Goal: Task Accomplishment & Management: Manage account settings

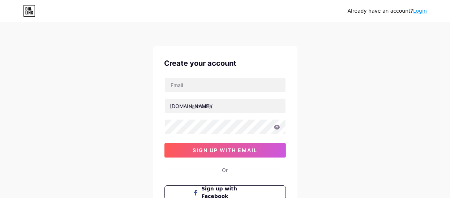
click at [419, 12] on link "Login" at bounding box center [420, 11] width 14 height 6
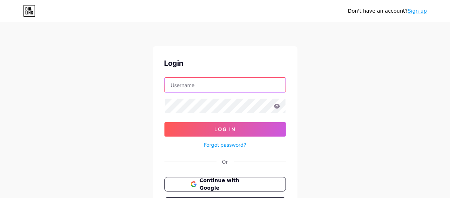
click at [177, 87] on input "text" at bounding box center [225, 85] width 121 height 14
paste input "[EMAIL_ADDRESS][DOMAIN_NAME]"
type input "[EMAIL_ADDRESS][DOMAIN_NAME]"
click at [277, 106] on icon at bounding box center [277, 106] width 7 height 5
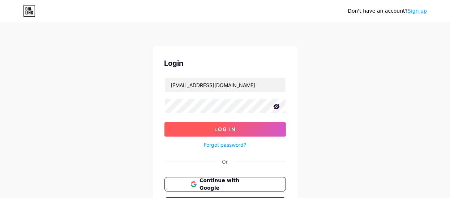
click at [230, 128] on span "Log In" at bounding box center [224, 129] width 21 height 6
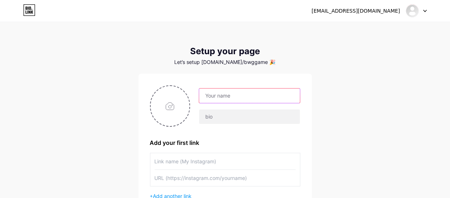
click at [216, 95] on input "text" at bounding box center [249, 96] width 100 height 14
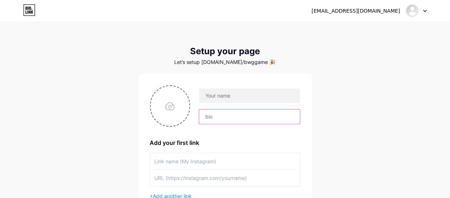
click at [206, 113] on input "text" at bounding box center [249, 117] width 100 height 14
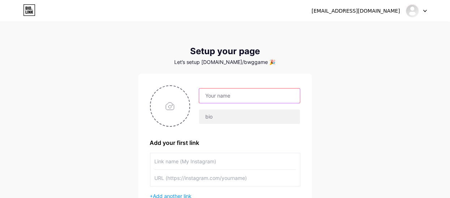
click at [202, 94] on input "text" at bounding box center [249, 96] width 100 height 14
type input "BWG Game"
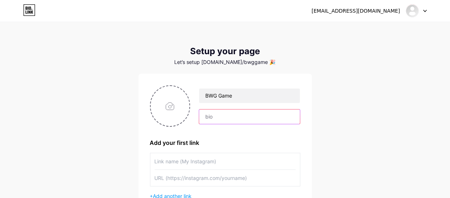
click at [209, 119] on input "text" at bounding box center [249, 117] width 100 height 14
type input "D"
type input "Sin-up BWG Game And sin-up Bonus 500 Rupees"
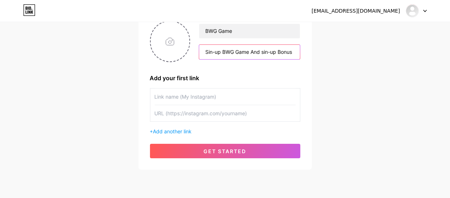
scroll to position [67, 0]
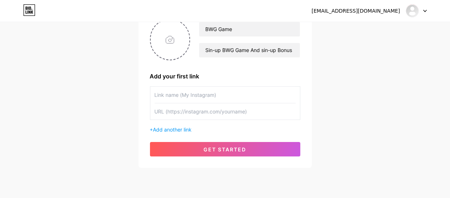
click at [177, 95] on input "text" at bounding box center [225, 95] width 141 height 16
paste input "[URL][DOMAIN_NAME]"
type input "[URL][DOMAIN_NAME]"
click at [165, 112] on input "text" at bounding box center [225, 111] width 141 height 16
paste input "[URL][DOMAIN_NAME]"
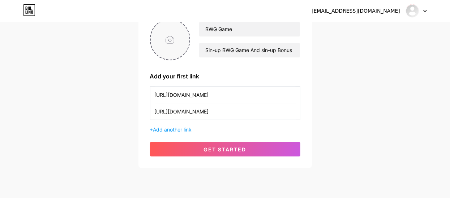
type input "[URL][DOMAIN_NAME]"
click at [168, 37] on input "file" at bounding box center [170, 40] width 39 height 40
type input "C:\fakepath\ChatGPT Image [DATE], 02_52_40 PM.png"
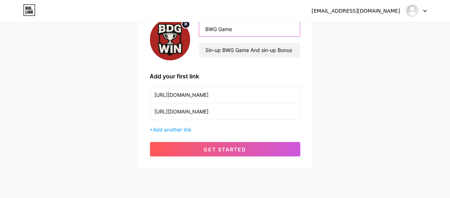
click at [208, 30] on input "BWG Game" at bounding box center [249, 29] width 100 height 14
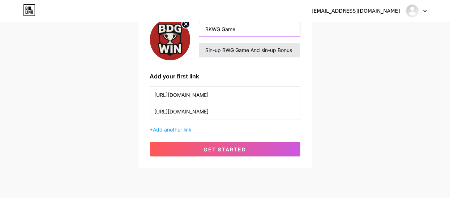
type input "BKWG Game"
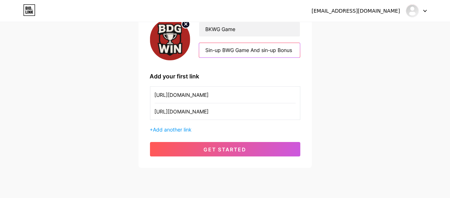
click at [226, 47] on input "Sin-up BWG Game And sin-up Bonus 500 Rupees" at bounding box center [249, 50] width 100 height 14
click at [294, 50] on input "Sin-up BKWG Game And sin-up Bonus 500 Rupees" at bounding box center [249, 50] width 100 height 14
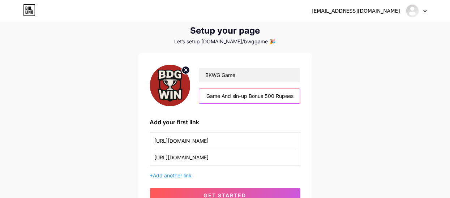
scroll to position [20, 0]
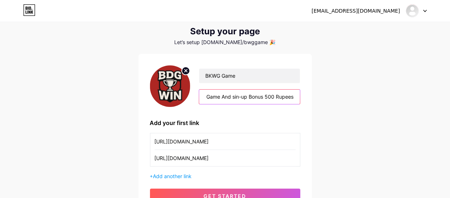
type input "Sin-up BKWG Game And sin-up Bonus 500 Rupees"
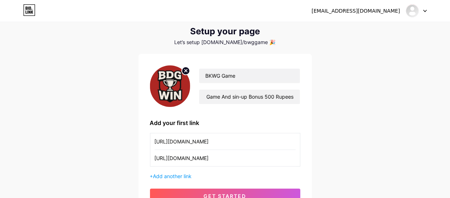
scroll to position [0, 0]
click at [185, 70] on circle at bounding box center [186, 71] width 8 height 8
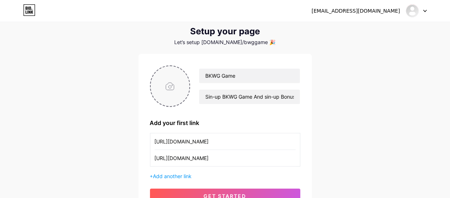
click at [168, 86] on input "file" at bounding box center [170, 86] width 39 height 40
type input "C:\fakepath\th.jpg"
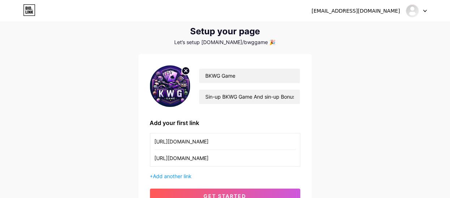
scroll to position [88, 0]
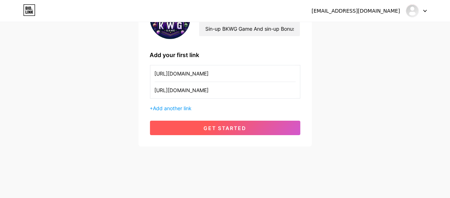
click at [239, 131] on button "get started" at bounding box center [225, 128] width 150 height 14
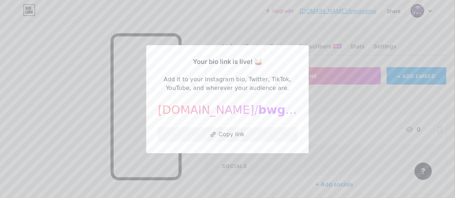
click at [317, 119] on div at bounding box center [227, 99] width 455 height 198
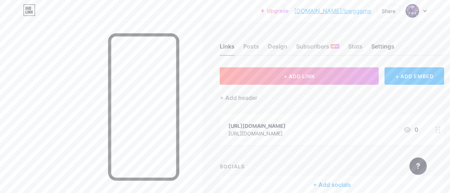
click at [388, 43] on div "Settings" at bounding box center [382, 48] width 23 height 13
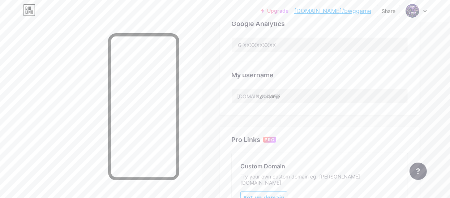
scroll to position [248, 0]
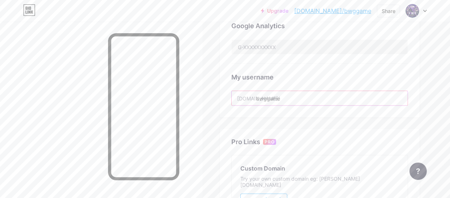
click at [287, 97] on input "bwggame" at bounding box center [320, 98] width 176 height 14
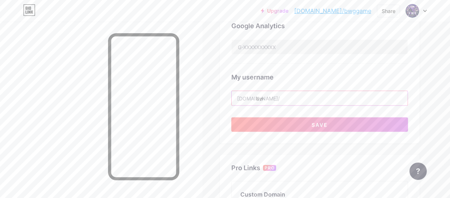
type input "b"
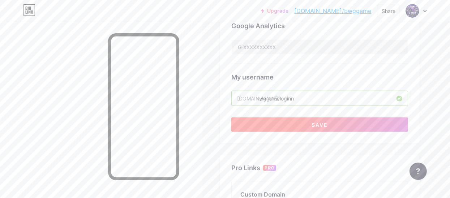
type input "kwggameloginn"
click at [290, 124] on button "Save" at bounding box center [319, 124] width 177 height 14
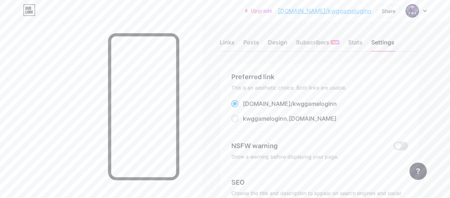
scroll to position [0, 0]
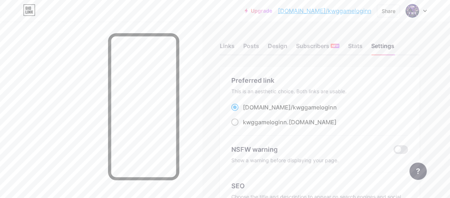
click at [236, 120] on span at bounding box center [234, 122] width 7 height 7
click at [243, 127] on input "kwggameloginn .[DOMAIN_NAME]" at bounding box center [245, 129] width 5 height 5
radio input "true"
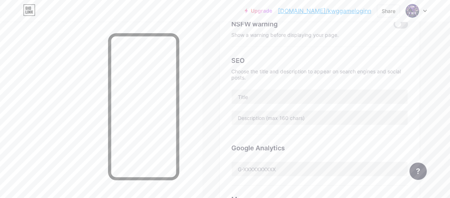
scroll to position [133, 0]
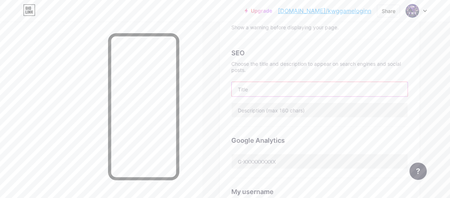
click at [248, 85] on input "text" at bounding box center [320, 89] width 176 height 14
type input "KWG Game"
click at [255, 108] on input "text" at bounding box center [320, 110] width 176 height 14
paste input "The kwg game lottery login app stands out as a powerhouse offering a unique gam…"
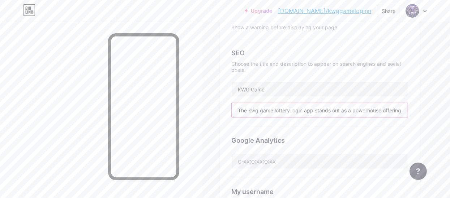
click at [334, 108] on input "The kwg game lottery login app stands out as a powerhouse offering a unique gam…" at bounding box center [320, 110] width 176 height 14
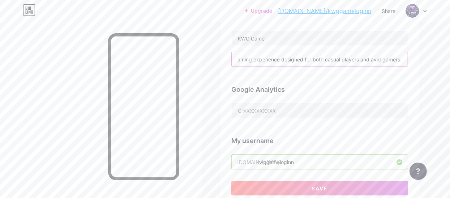
scroll to position [184, 0]
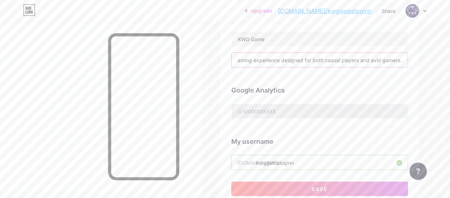
type input "The kwg game lottery login app stands out as a powerhouse offering a unique gam…"
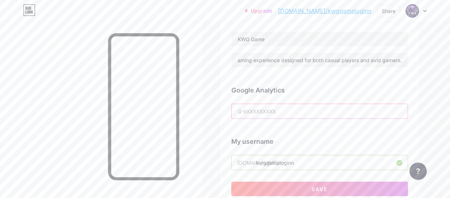
scroll to position [0, 0]
click at [269, 110] on input "text" at bounding box center [320, 111] width 176 height 14
type input "j"
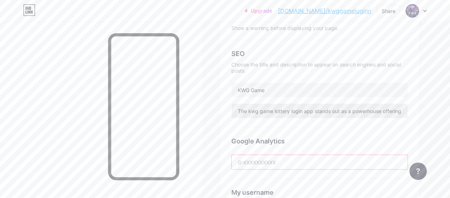
scroll to position [133, 0]
click at [247, 90] on input "KWG Game" at bounding box center [320, 90] width 176 height 14
paste input "Lottery Login | Sign-Up Bonus ₹500"
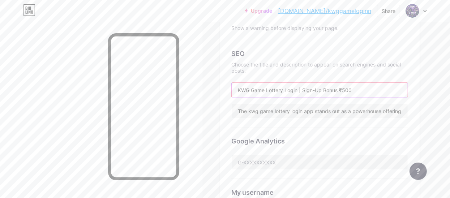
type input "KWG Game Lottery Login | Sign-Up Bonus ₹500"
click at [250, 89] on input "KWG Game Lottery Login | Sign-Up Bonus ₹500" at bounding box center [320, 90] width 176 height 14
click at [255, 110] on input "The kwg game lottery login app stands out as a powerhouse offering a unique gam…" at bounding box center [320, 111] width 176 height 14
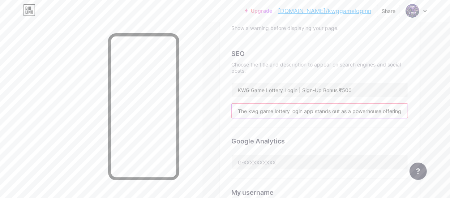
click at [255, 110] on input "The kwg game lottery login app stands out as a powerhouse offering a unique gam…" at bounding box center [320, 111] width 176 height 14
paste input "Join KWG Game Lottery [DATE]! Login & claim ₹500 bonus instantly. Play, win rea…"
type input "Join KWG Game Lottery [DATE]! Login & claim ₹500 bonus instantly. Play, win rea…"
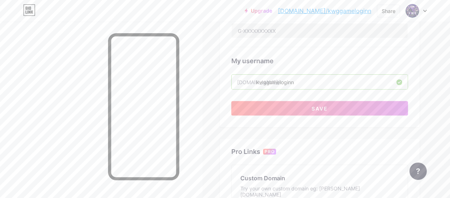
scroll to position [264, 0]
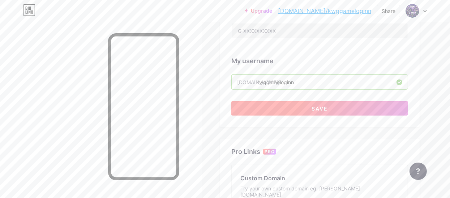
click at [302, 105] on button "Save" at bounding box center [319, 108] width 177 height 14
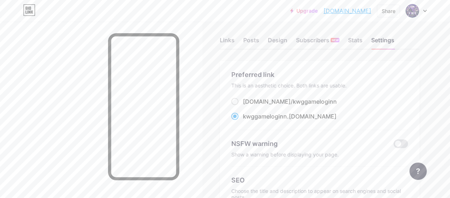
scroll to position [0, 0]
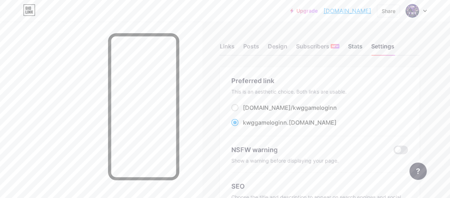
click at [358, 47] on div "Stats" at bounding box center [355, 48] width 14 height 13
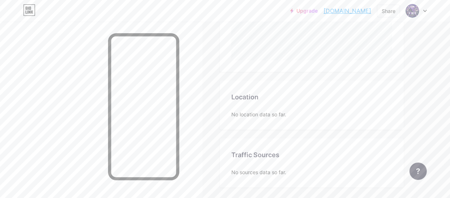
scroll to position [271, 0]
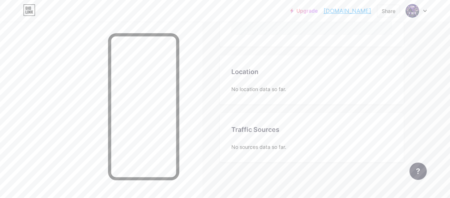
click at [273, 87] on div "No location data so far." at bounding box center [311, 89] width 161 height 8
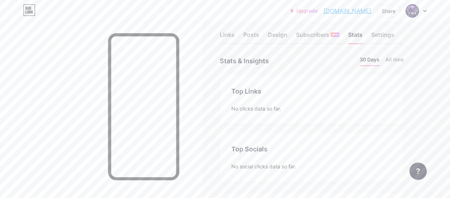
scroll to position [0, 0]
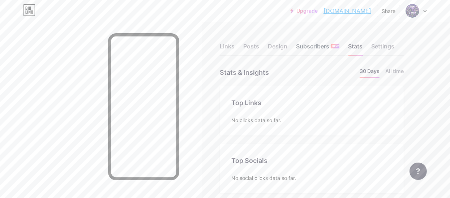
click at [299, 48] on div "Subscribers NEW" at bounding box center [317, 48] width 43 height 13
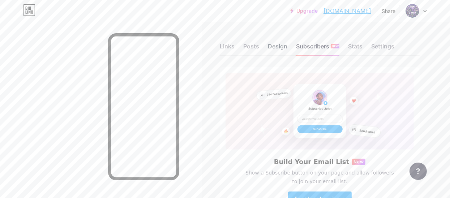
click at [275, 46] on div "Design" at bounding box center [278, 48] width 20 height 13
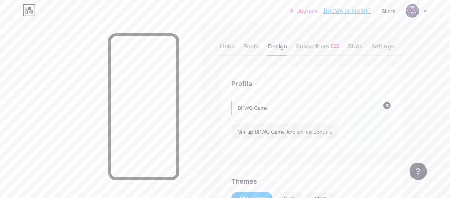
click at [242, 107] on input "BKWG Game" at bounding box center [285, 107] width 106 height 14
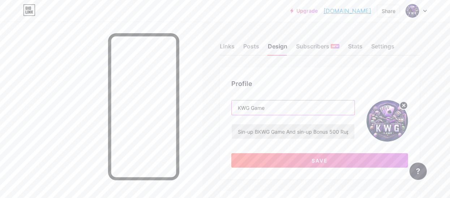
type input "KWG Game"
click at [260, 130] on input "Sin-up BKWG Game And sin-up Bonus 500 Rupees" at bounding box center [293, 131] width 123 height 14
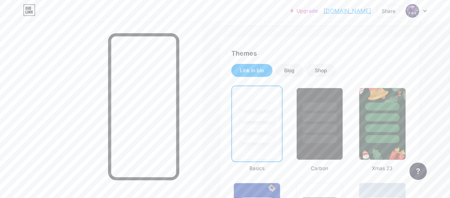
scroll to position [155, 0]
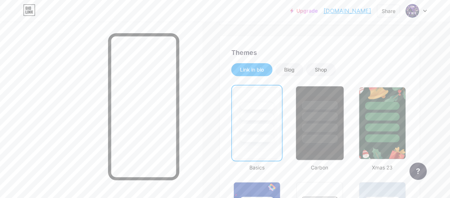
type input "Sin-up KWG Game And sin-up Bonus 500 Rupees"
click at [313, 134] on div at bounding box center [319, 114] width 47 height 57
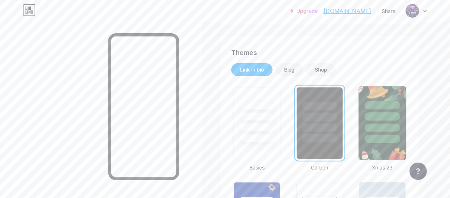
click at [383, 124] on div at bounding box center [382, 128] width 35 height 8
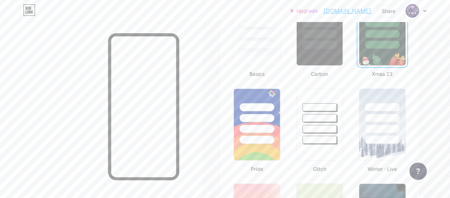
scroll to position [248, 0]
click at [383, 125] on div at bounding box center [382, 129] width 35 height 8
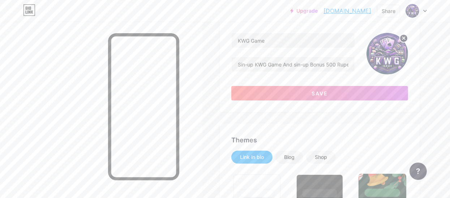
scroll to position [0, 0]
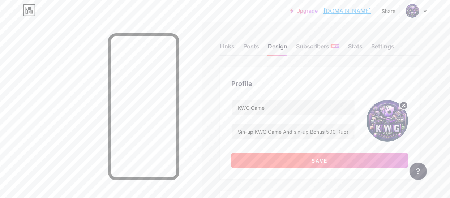
click at [304, 158] on button "Save" at bounding box center [319, 160] width 177 height 14
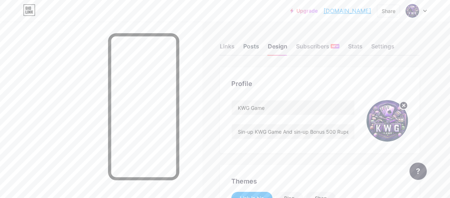
click at [256, 48] on div "Posts" at bounding box center [251, 48] width 16 height 13
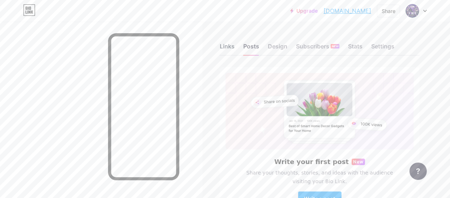
click at [230, 42] on div "Links" at bounding box center [227, 48] width 15 height 13
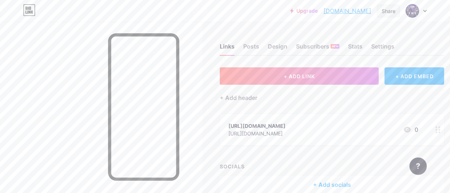
click at [387, 12] on div "Share" at bounding box center [389, 11] width 14 height 8
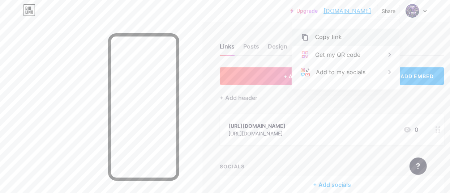
click at [325, 34] on div "Copy link" at bounding box center [328, 37] width 27 height 9
click at [436, 12] on div "Upgrade kwggameloginn.b... [DOMAIN_NAME] Share Copy link [DOMAIN_NAME] Get my Q…" at bounding box center [225, 10] width 450 height 13
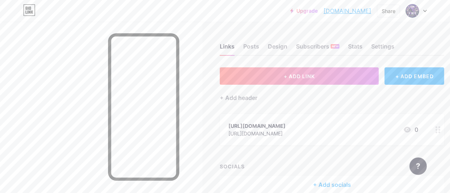
click at [424, 9] on div at bounding box center [416, 10] width 21 height 13
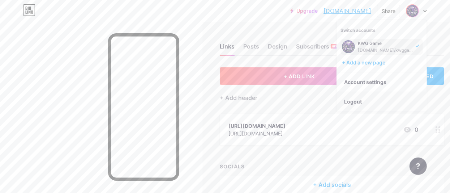
click at [352, 101] on li "Logout" at bounding box center [382, 102] width 90 height 20
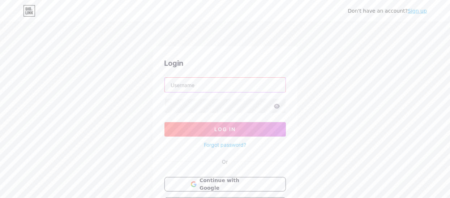
click at [199, 83] on input "text" at bounding box center [225, 85] width 121 height 14
paste input "[EMAIL_ADDRESS][DOMAIN_NAME]"
type input "[EMAIL_ADDRESS][DOMAIN_NAME]"
click at [278, 108] on icon at bounding box center [277, 106] width 6 height 5
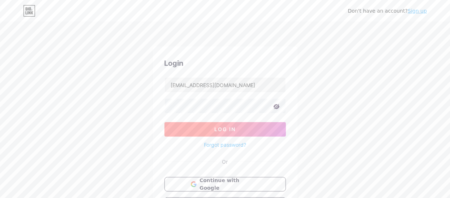
click at [243, 128] on button "Log In" at bounding box center [224, 129] width 121 height 14
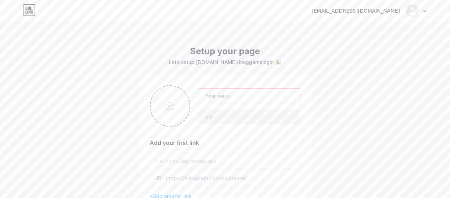
click at [208, 99] on input "text" at bounding box center [249, 96] width 100 height 14
click at [213, 99] on input "KWG Game |" at bounding box center [249, 96] width 100 height 14
paste input "Lottery Login | Sign-Up Bonus ₹500"
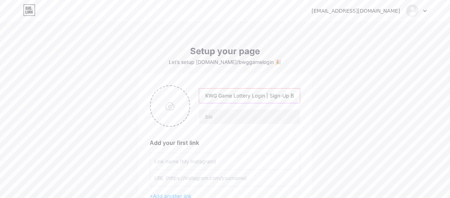
scroll to position [0, 25]
type input "KWG Game Lottery Login | Sign-Up Bonus ₹500"
click at [209, 117] on input "text" at bounding box center [249, 117] width 100 height 14
paste input "Join KWG Game Lottery [DATE]! Login & claim ₹500 bonus instantly."
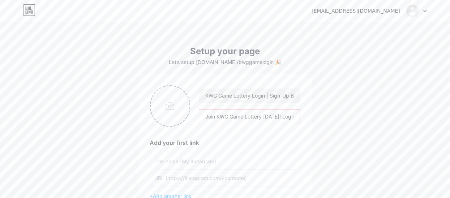
scroll to position [0, 70]
type input "Join KWG Game Lottery [DATE]! Login & claim ₹500 bonus instantly."
click at [169, 107] on input "file" at bounding box center [170, 106] width 39 height 40
type input "C:\fakepath\th.jpg"
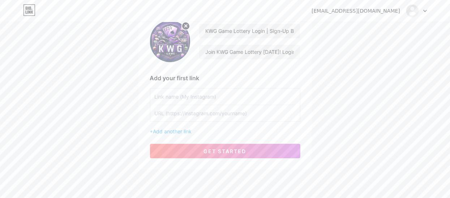
scroll to position [65, 0]
click at [171, 92] on input "text" at bounding box center [225, 96] width 141 height 16
paste input "[URL][DOMAIN_NAME]"
type input "[URL][DOMAIN_NAME]"
click at [167, 114] on input "text" at bounding box center [225, 113] width 141 height 16
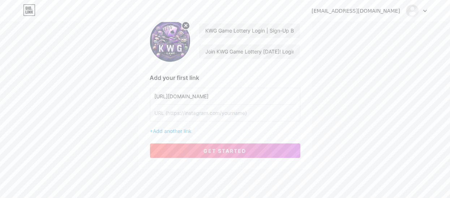
paste input "[URL][DOMAIN_NAME]"
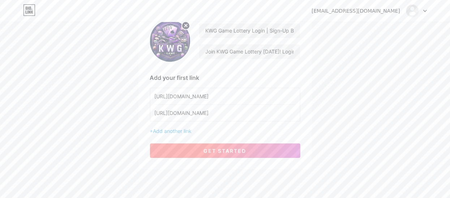
type input "[URL][DOMAIN_NAME]"
click at [193, 150] on button "get started" at bounding box center [225, 150] width 150 height 14
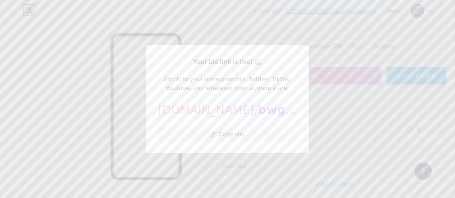
click at [320, 109] on div at bounding box center [227, 99] width 455 height 198
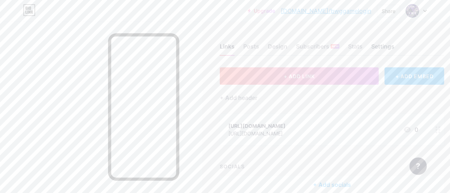
click at [389, 49] on div "Settings" at bounding box center [382, 48] width 23 height 13
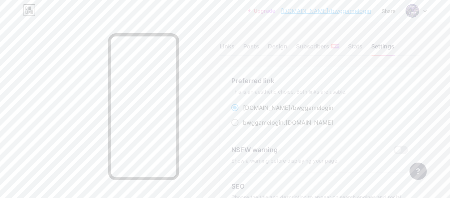
click at [238, 123] on span at bounding box center [234, 122] width 7 height 7
click at [243, 127] on input "bwggamelogin .[DOMAIN_NAME]" at bounding box center [245, 129] width 5 height 5
radio input "true"
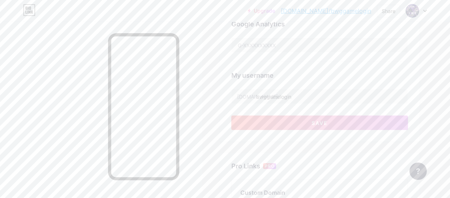
scroll to position [261, 0]
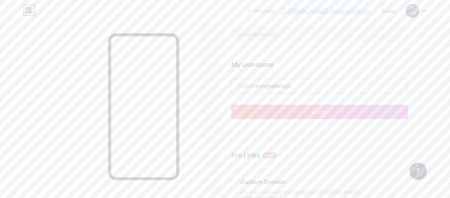
click at [262, 84] on input "bwggamelogin" at bounding box center [320, 85] width 176 height 14
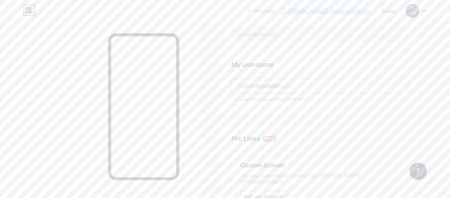
click at [294, 85] on input "kwggamelogin" at bounding box center [320, 85] width 176 height 14
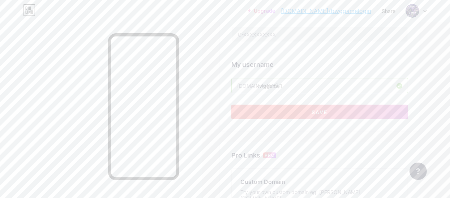
type input "kwggame1"
click at [266, 109] on button "Save" at bounding box center [319, 112] width 177 height 14
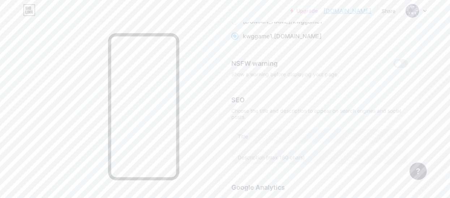
scroll to position [88, 0]
click at [242, 133] on input "text" at bounding box center [320, 135] width 176 height 14
paste input "KWG Game Lottery Login | ₹500 Sign-Up Bonus & Play Now"
type input "KWG Game Lottery Login | ₹500 Sign-Up Bonus & Play Now"
click at [261, 158] on input "text" at bounding box center [320, 156] width 176 height 14
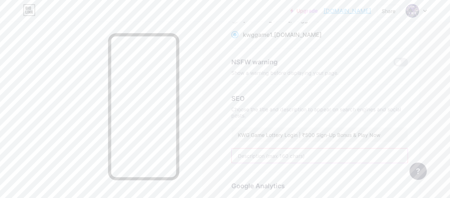
paste input "Login to KWG Game Lottery & get ₹500 bonus instantly! Play online lottery, win …"
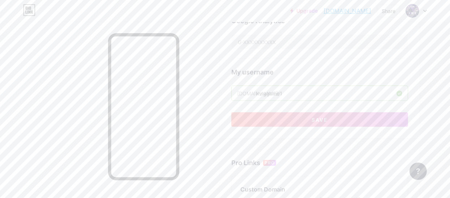
scroll to position [260, 0]
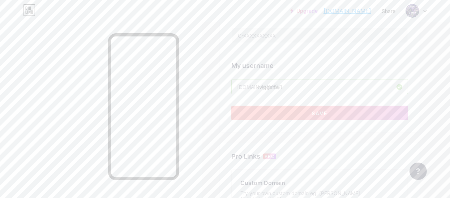
type input "Login to KWG Game Lottery & get ₹500 bonus instantly! Play online lottery, win …"
click at [305, 112] on button "Save" at bounding box center [319, 113] width 177 height 14
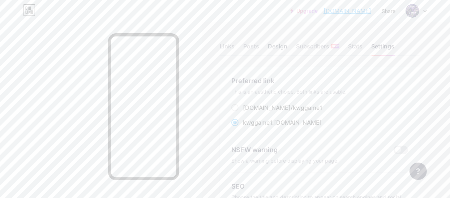
click at [279, 48] on div "Design" at bounding box center [278, 48] width 20 height 13
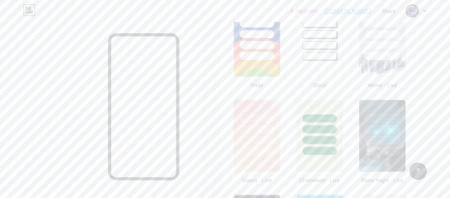
scroll to position [309, 0]
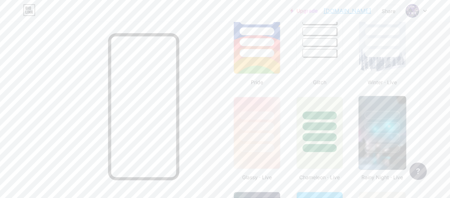
click at [376, 124] on div at bounding box center [382, 126] width 35 height 8
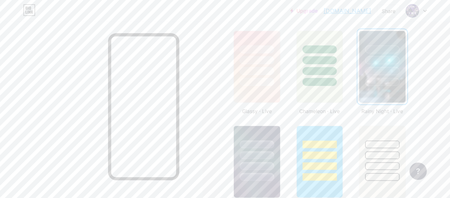
scroll to position [376, 0]
click at [332, 150] on div at bounding box center [319, 154] width 35 height 8
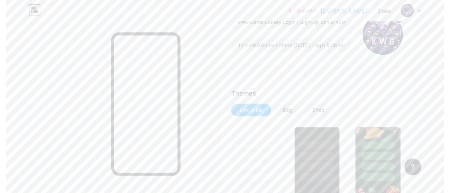
scroll to position [0, 0]
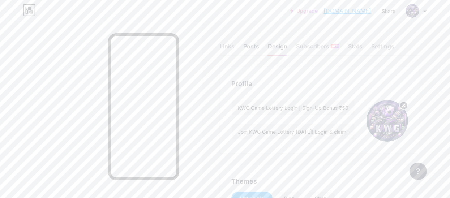
click at [248, 45] on div "Posts" at bounding box center [251, 48] width 16 height 13
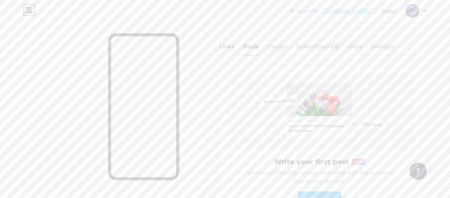
click at [226, 46] on div "Links" at bounding box center [227, 48] width 15 height 13
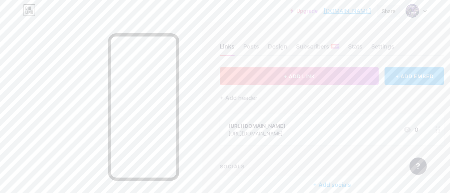
click at [387, 11] on div "Share" at bounding box center [389, 11] width 14 height 8
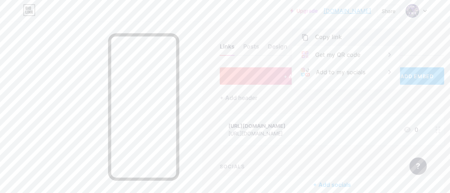
click at [331, 35] on div "Copy link" at bounding box center [328, 37] width 27 height 9
click at [424, 10] on icon at bounding box center [425, 11] width 4 height 3
click at [350, 100] on li "Logout" at bounding box center [382, 102] width 90 height 20
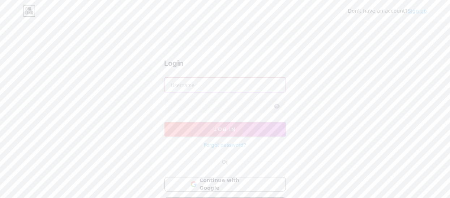
click at [182, 83] on input "text" at bounding box center [225, 85] width 121 height 14
paste input "[EMAIL_ADDRESS][DOMAIN_NAME]"
type input "[EMAIL_ADDRESS][DOMAIN_NAME]"
click at [276, 106] on icon at bounding box center [277, 106] width 6 height 5
click at [243, 133] on button "Log In" at bounding box center [224, 129] width 121 height 14
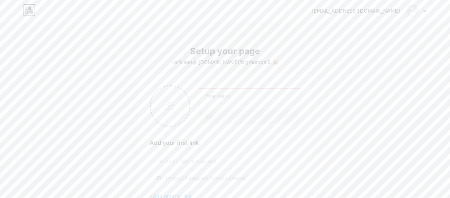
click at [209, 94] on input "text" at bounding box center [249, 96] width 100 height 14
type input "Big Mumbai"
click at [215, 116] on input "text" at bounding box center [249, 117] width 100 height 14
click at [262, 116] on input "Big Mumbai Login And Sin-up Bonus 500" at bounding box center [249, 117] width 100 height 14
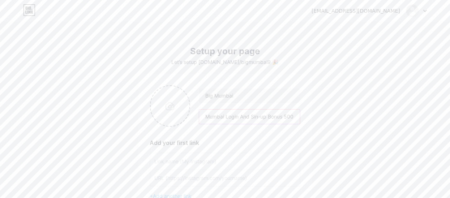
drag, startPoint x: 262, startPoint y: 116, endPoint x: 308, endPoint y: 123, distance: 46.3
click at [308, 123] on div "Big [GEOGRAPHIC_DATA] [GEOGRAPHIC_DATA] Login And Sin-up Bonus 500 Add your fir…" at bounding box center [224, 154] width 173 height 161
paste input "₹500 Sign-Up Bonus & Play Now"
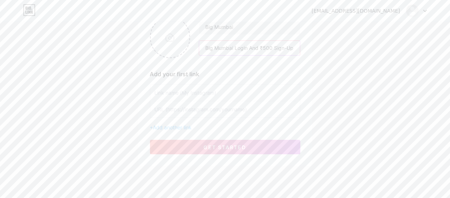
scroll to position [69, 0]
type input "Big Mumbai Login And ₹500 Sign-Up Bonus & Play Now"
click at [170, 36] on input "file" at bounding box center [170, 37] width 39 height 40
type input "C:\fakepath\download.png"
click at [168, 89] on input "text" at bounding box center [225, 92] width 141 height 16
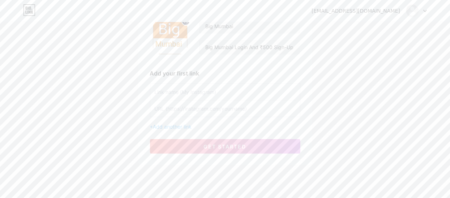
paste input "[URL][DOMAIN_NAME]"
type input "[URL][DOMAIN_NAME]"
click at [167, 111] on input "text" at bounding box center [225, 108] width 141 height 16
paste input "[URL][DOMAIN_NAME]"
type input "[URL][DOMAIN_NAME]"
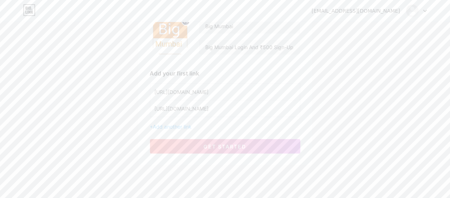
click at [231, 91] on input "[URL][DOMAIN_NAME]" at bounding box center [225, 92] width 141 height 16
type input "h"
paste input "[URL][DOMAIN_NAME]"
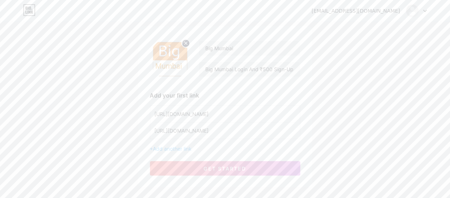
scroll to position [44, 0]
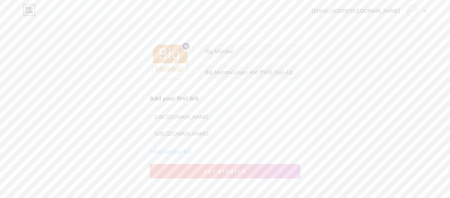
type input "[URL][DOMAIN_NAME]"
click at [228, 170] on span "get started" at bounding box center [225, 171] width 43 height 6
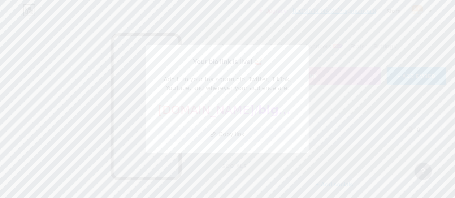
click at [344, 106] on div at bounding box center [227, 99] width 455 height 198
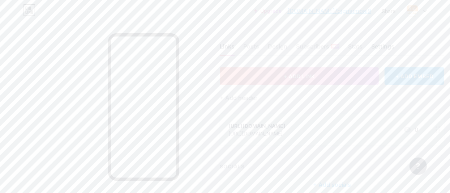
click at [383, 48] on div "Settings" at bounding box center [382, 48] width 23 height 13
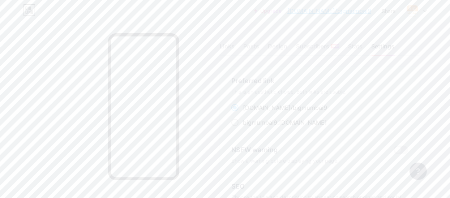
click at [239, 121] on span at bounding box center [234, 122] width 7 height 7
click at [243, 127] on input "bigmumbai9 .[DOMAIN_NAME]" at bounding box center [245, 129] width 5 height 5
radio input "true"
click at [248, 74] on input "text" at bounding box center [320, 80] width 176 height 14
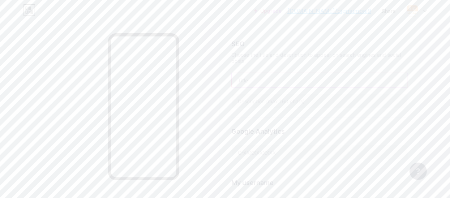
paste input "Big Mumbai Login – Play & Win Real Cash Online"
type input "Big Mumbai Login – Play & Win Real Cash Online."
click at [261, 99] on input "text" at bounding box center [320, 101] width 176 height 14
paste input "Join Big Mumbai Lottery & claim ₹500 bonus instantly! Play online, win real cas…"
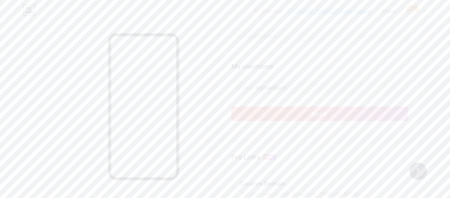
type input "Join Big Mumbai Lottery & claim ₹500 bonus instantly! Play online, win real cas…"
click at [299, 110] on button "Save" at bounding box center [319, 114] width 177 height 14
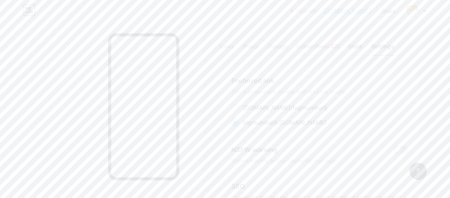
click at [357, 49] on div "Stats" at bounding box center [355, 48] width 14 height 13
click at [276, 46] on div "Design" at bounding box center [278, 48] width 20 height 13
click at [383, 45] on div "Settings" at bounding box center [382, 48] width 23 height 13
click at [283, 89] on input "Big Mumbai Login – Play & Win Real Cash Online." at bounding box center [320, 89] width 176 height 14
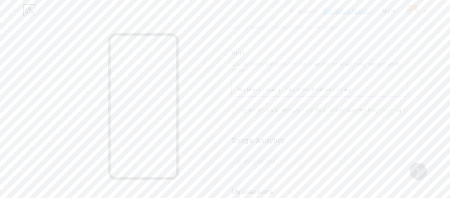
click at [283, 88] on input "Big Mumbai Login – Play & Win Real Cash Online." at bounding box center [320, 89] width 176 height 14
type input "Big Mumbai Game – Play & Win Real Cash Online."
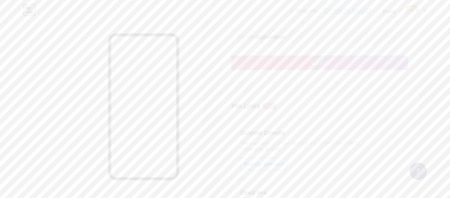
scroll to position [312, 0]
click at [304, 60] on button "Save" at bounding box center [319, 61] width 177 height 14
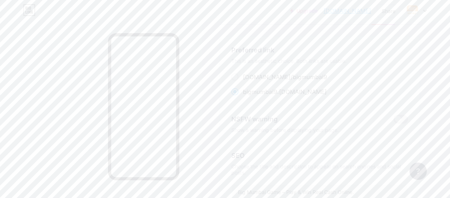
scroll to position [0, 0]
click at [284, 47] on div "Design" at bounding box center [278, 48] width 20 height 13
click at [390, 107] on circle at bounding box center [387, 106] width 8 height 8
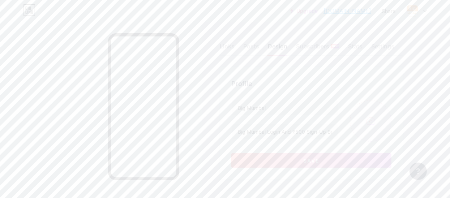
click at [375, 119] on input "file" at bounding box center [371, 121] width 42 height 42
type input "C:\fakepath\unnamed.png"
click at [276, 164] on button "Save" at bounding box center [319, 160] width 177 height 14
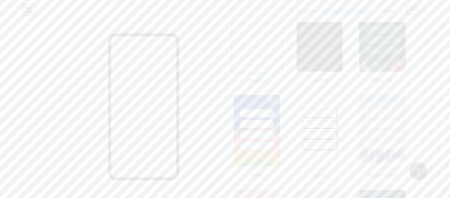
scroll to position [216, 0]
click at [370, 135] on div at bounding box center [382, 135] width 35 height 8
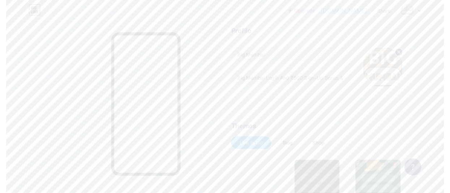
scroll to position [0, 0]
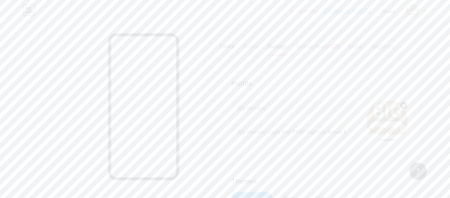
click at [232, 48] on div "Links" at bounding box center [227, 48] width 15 height 13
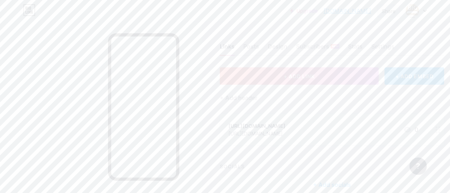
click at [383, 12] on div "Share" at bounding box center [389, 11] width 14 height 8
click at [326, 33] on div "Copy link" at bounding box center [328, 37] width 27 height 9
click at [427, 9] on div "Upgrade [DOMAIN_NAME].... [DOMAIN_NAME] Share Copy link [DOMAIN_NAME] Get my QR…" at bounding box center [225, 10] width 450 height 13
click at [425, 9] on div at bounding box center [416, 10] width 21 height 13
click at [356, 102] on li "Logout" at bounding box center [382, 102] width 90 height 20
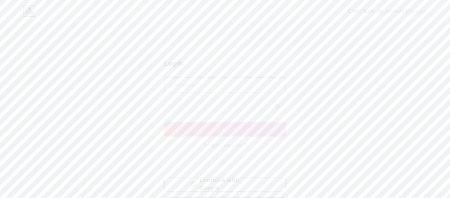
click at [194, 87] on input "text" at bounding box center [225, 85] width 121 height 14
paste input "[EMAIL_ADDRESS][DOMAIN_NAME]"
type input "[EMAIL_ADDRESS][DOMAIN_NAME]"
click at [190, 137] on div "Forgot password?" at bounding box center [224, 143] width 121 height 13
click at [192, 132] on button "Log In" at bounding box center [224, 129] width 121 height 14
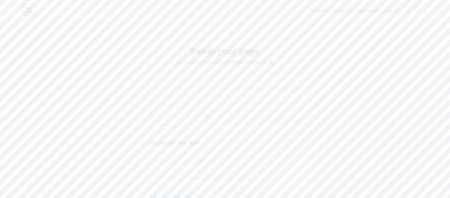
click at [215, 94] on input "text" at bounding box center [249, 96] width 100 height 14
paste input "Big Mumbai Login – Play & Win Real Cash Online"
type input "BDG Win Login – Play & Win Real Cash Online"
click at [222, 117] on input "text" at bounding box center [249, 117] width 100 height 14
paste input "Download Big Mumbai app, register & grab ₹500 instantly."
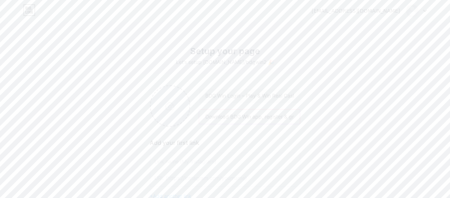
type input "Download BDG Win app, register & grab ₹500 instantly."
click at [169, 107] on input "file" at bounding box center [170, 106] width 39 height 40
click at [167, 106] on input "file" at bounding box center [170, 106] width 39 height 40
type input "C:\fakepath\images.jpg"
click at [164, 164] on input "text" at bounding box center [225, 161] width 141 height 16
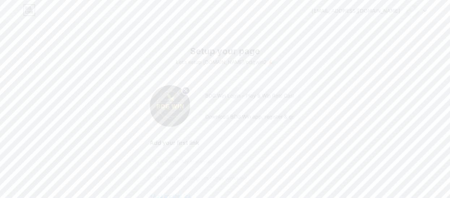
paste input "[URL][DOMAIN_NAME]"
type input "[URL][DOMAIN_NAME]"
click at [162, 183] on input "text" at bounding box center [225, 178] width 141 height 16
paste input "[URL][DOMAIN_NAME]"
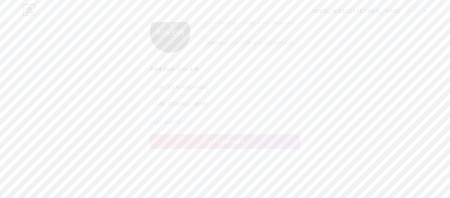
scroll to position [88, 0]
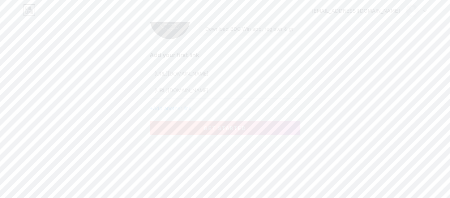
type input "[URL][DOMAIN_NAME]"
click at [226, 126] on span "get started" at bounding box center [225, 128] width 43 height 6
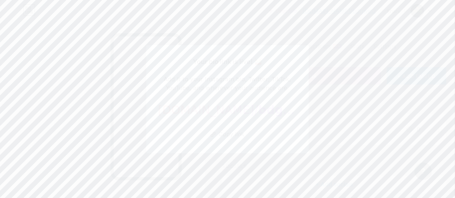
click at [332, 113] on div at bounding box center [227, 99] width 455 height 198
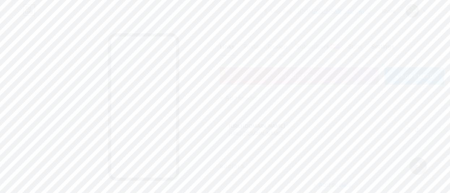
click at [389, 43] on div "Settings" at bounding box center [382, 48] width 23 height 13
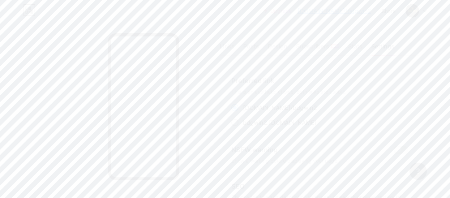
click at [239, 123] on span at bounding box center [234, 122] width 7 height 7
click at [243, 127] on input "bdgwin2 .[DOMAIN_NAME]" at bounding box center [245, 129] width 5 height 5
radio input "true"
click at [247, 116] on input "text" at bounding box center [320, 122] width 176 height 14
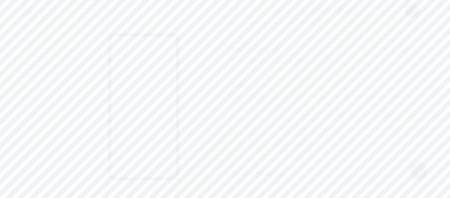
paste input "BDG Win Login | ₹500 Sign-Up Bonus & Play Lottery Now"
type input "BDG Win Login | ₹500 Sign-Up Bonus & Play Lottery Now"
click at [280, 141] on input "text" at bounding box center [320, 143] width 176 height 14
paste input "Join BDG Win & get ₹500 bonus instantly! Play online lottery & games, win real …"
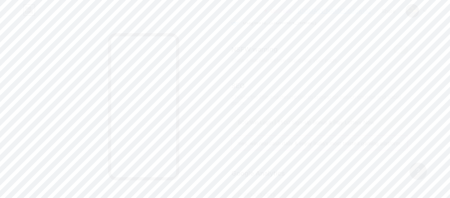
type input "Join BDG Win & get ₹500 bonus instantly! Play online lottery & games, win real …"
click at [271, 96] on button "Save" at bounding box center [319, 98] width 177 height 14
click at [226, 48] on div "Links" at bounding box center [227, 48] width 15 height 13
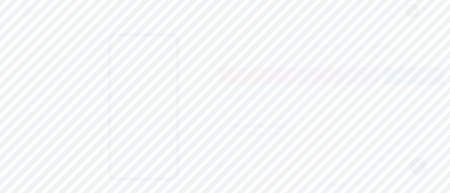
click at [250, 46] on div "Posts" at bounding box center [251, 48] width 16 height 13
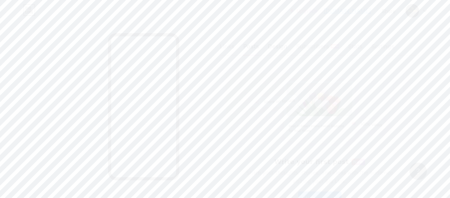
click at [270, 46] on div "Design" at bounding box center [278, 48] width 20 height 13
click at [301, 47] on div "Subscribers NEW" at bounding box center [317, 48] width 43 height 13
click at [283, 47] on div "Design" at bounding box center [278, 48] width 20 height 13
click at [257, 46] on div "Posts" at bounding box center [251, 48] width 16 height 13
click at [384, 45] on div "Settings" at bounding box center [382, 48] width 23 height 13
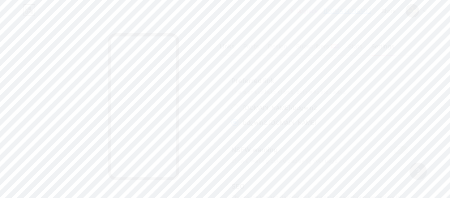
click at [230, 43] on div "Links" at bounding box center [227, 48] width 15 height 13
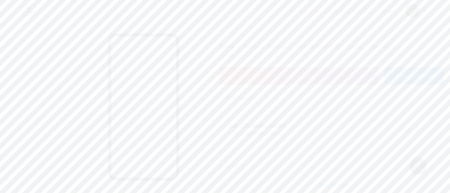
click at [257, 47] on div "Posts" at bounding box center [251, 48] width 16 height 13
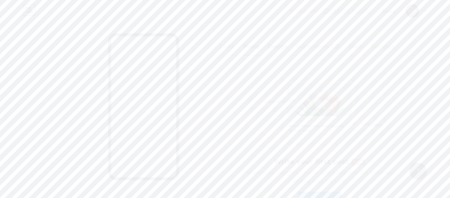
click at [279, 46] on div "Design" at bounding box center [278, 48] width 20 height 13
click at [375, 108] on div at bounding box center [382, 112] width 35 height 8
click at [267, 112] on div at bounding box center [256, 112] width 35 height 8
click at [366, 128] on div at bounding box center [382, 110] width 47 height 57
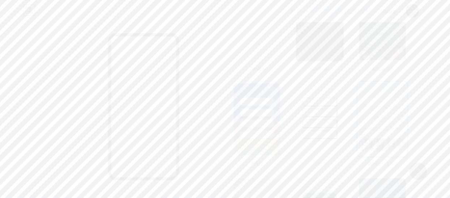
click at [330, 44] on div at bounding box center [320, 24] width 48 height 74
click at [380, 143] on div at bounding box center [382, 142] width 35 height 8
click at [325, 140] on div at bounding box center [319, 142] width 35 height 8
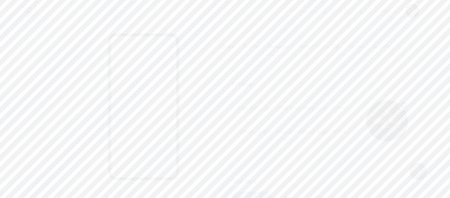
click at [233, 46] on div "Links" at bounding box center [227, 48] width 15 height 13
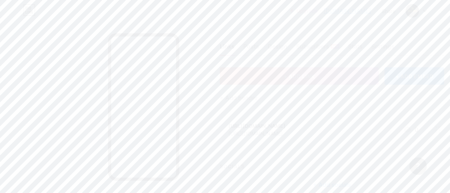
click at [386, 12] on div "Share" at bounding box center [389, 11] width 14 height 8
click at [321, 39] on div "Copy link" at bounding box center [328, 37] width 27 height 9
click at [424, 11] on icon at bounding box center [425, 11] width 4 height 3
click at [351, 103] on li "Logout" at bounding box center [382, 102] width 90 height 20
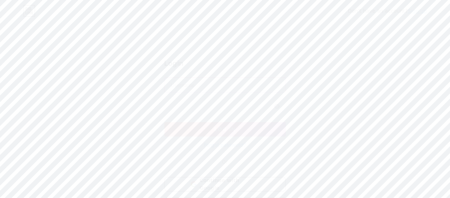
click at [194, 82] on input "text" at bounding box center [225, 85] width 121 height 14
paste input "[EMAIL_ADDRESS][DOMAIN_NAME]"
type input "[EMAIL_ADDRESS][DOMAIN_NAME]"
click at [276, 107] on icon at bounding box center [277, 106] width 7 height 5
click at [235, 128] on span "Log In" at bounding box center [224, 129] width 21 height 6
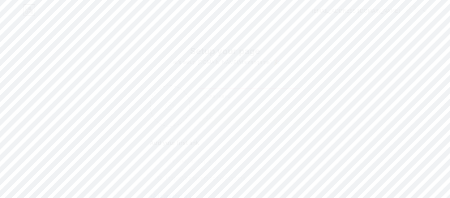
click at [213, 97] on input "text" at bounding box center [249, 96] width 100 height 14
click at [215, 94] on input "Daman Game Register" at bounding box center [249, 96] width 100 height 14
paste input "BDG Win Login | ₹500 Sign-Up Bonus & Play Lottery Now"
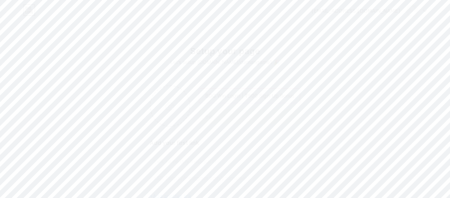
click at [226, 97] on input "BDG Win Login | ₹500 Sign-Up Bonus & Play Lottery Now" at bounding box center [249, 96] width 100 height 14
type input "Daman Game Login | ₹500 Sign-Up Bonus & Play Lottery Now"
click at [212, 119] on input "text" at bounding box center [249, 117] width 100 height 14
paste input "Join Big Mumbai online lottery. Get ₹500 bonus instantly"
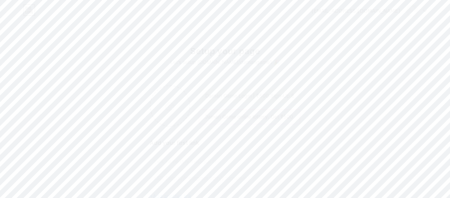
type input "Join Daman Game online lottery. Get ₹500 bonus instantly."
click at [166, 107] on input "file" at bounding box center [170, 106] width 39 height 40
click at [169, 106] on input "file" at bounding box center [170, 106] width 39 height 40
type input "C:\fakepath\gZYxGfZ0YNqZwjL3nurmULEfe43rw9ew.png"
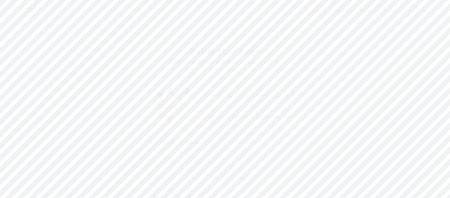
click at [170, 158] on input "text" at bounding box center [225, 161] width 141 height 16
paste input "[URL][DOMAIN_NAME]"
type input "[URL][DOMAIN_NAME]"
click at [171, 140] on input "text" at bounding box center [225, 141] width 141 height 16
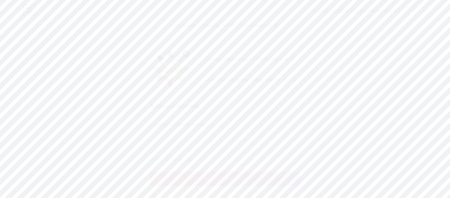
paste input "[URL][DOMAIN_NAME]"
type input "[URL][DOMAIN_NAME]"
click at [200, 180] on button "get started" at bounding box center [225, 179] width 150 height 14
click at [345, 136] on div at bounding box center [227, 99] width 455 height 198
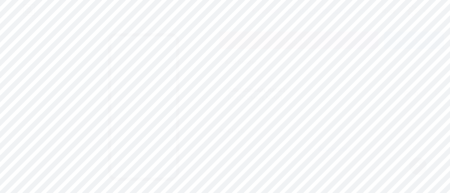
scroll to position [0, 0]
click at [386, 43] on div "Settings" at bounding box center [382, 48] width 23 height 13
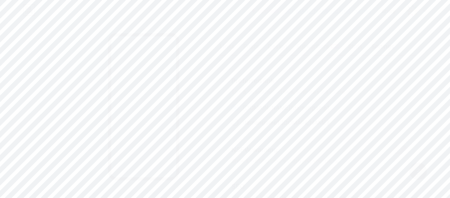
click at [239, 121] on span at bounding box center [234, 122] width 7 height 7
click at [243, 127] on input "damangame1 .[DOMAIN_NAME]" at bounding box center [245, 129] width 5 height 5
radio input "true"
click at [255, 71] on input "text" at bounding box center [320, 71] width 176 height 14
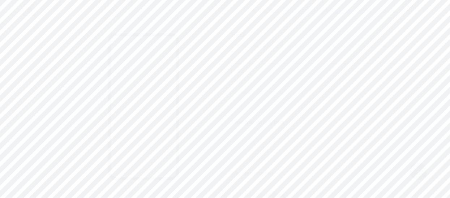
paste input "Daman Game Login | ₹500 Bonus to Play & Win Real Cash"
click at [287, 70] on input "Daman Game Login | ₹500 Bonus to Play & Win Real Cash" at bounding box center [320, 71] width 176 height 14
click at [313, 70] on input "Daman Game Login | Register App | ₹500 Bonus to Play & Win Real Cash" at bounding box center [320, 71] width 176 height 14
type input "Daman Game Login | Register Daman App | ₹500 Bonus to Play & Win Real Cash"
click at [292, 89] on input "text" at bounding box center [320, 92] width 176 height 14
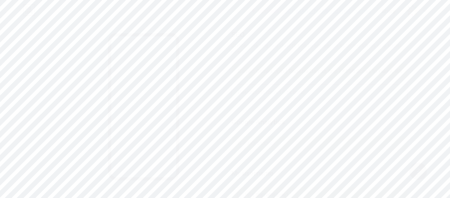
paste input "Play Daman Game online & win real cash daily. Login now to claim ₹500 bonus ins…"
click at [327, 93] on input "Play Daman Game online & win real cash daily. Login now to claim ₹500 bonus ins…" at bounding box center [320, 92] width 176 height 14
paste input "Daman Game Register · D"
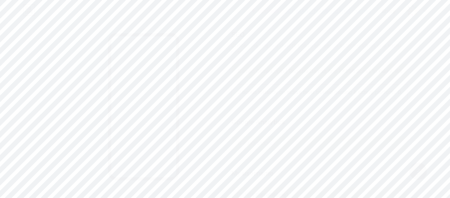
scroll to position [0, 227]
paste input "D"
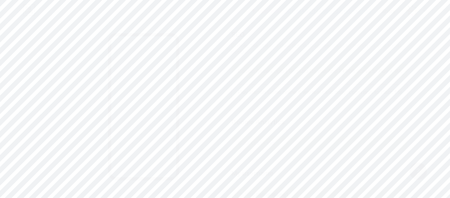
click at [350, 91] on input "Play Daman Game online & win real cash daily. Login now to claim ₹500 bonus ins…" at bounding box center [320, 92] width 176 height 14
click at [349, 92] on input "Play Daman Game online & win real cash daily. Login now to claim ₹500 bonus ins…" at bounding box center [320, 92] width 176 height 14
paste input "Daman Game Register · Daman Game Login · Daman"
click at [365, 92] on input "Daman Game Register · Daman Game Login · Daman . Login now to claim ₹500 bonus …" at bounding box center [320, 92] width 176 height 14
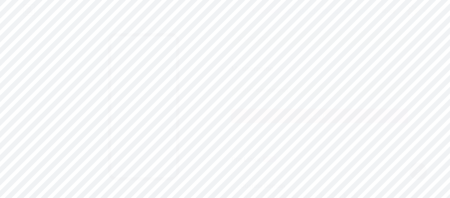
type input "Daman Game Register · Daman Game Login . Login now to claim ₹500 bonus instantl…"
click at [326, 116] on span "Save" at bounding box center [320, 116] width 16 height 6
click at [275, 46] on div "Design" at bounding box center [278, 48] width 20 height 13
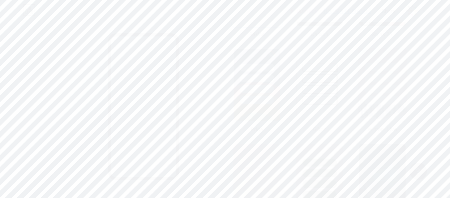
click at [365, 106] on img at bounding box center [382, 85] width 47 height 74
click at [226, 42] on div "Links" at bounding box center [227, 48] width 15 height 13
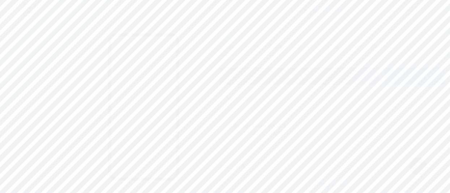
click at [390, 10] on div "Share" at bounding box center [389, 11] width 14 height 8
click at [335, 38] on div "Copy link" at bounding box center [328, 37] width 27 height 9
click at [425, 10] on icon at bounding box center [425, 11] width 4 height 3
click at [353, 102] on li "Logout" at bounding box center [382, 102] width 90 height 20
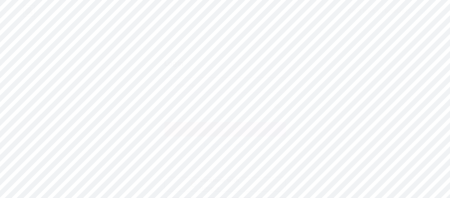
click at [190, 84] on input "text" at bounding box center [225, 85] width 121 height 14
paste input "[EMAIL_ADDRESS][DOMAIN_NAME]"
type input "[EMAIL_ADDRESS][DOMAIN_NAME]"
click at [277, 107] on icon at bounding box center [277, 106] width 6 height 5
click at [245, 129] on button "Log In" at bounding box center [224, 129] width 121 height 14
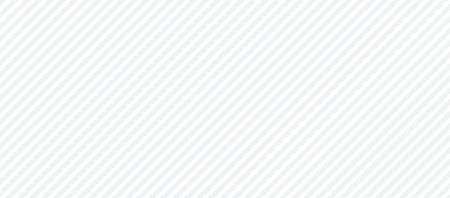
click at [219, 94] on input "text" at bounding box center [249, 96] width 100 height 14
type input "BDG Game Register"
click at [214, 114] on input "text" at bounding box center [249, 117] width 100 height 14
click at [213, 116] on input "text" at bounding box center [249, 117] width 100 height 14
paste input "Daman Game Login | ₹500 Bonus to Play & Win Real Cash"
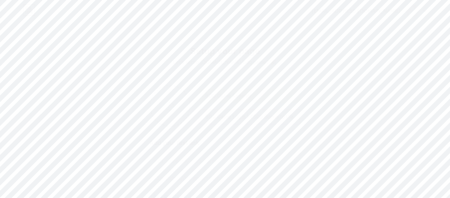
type input "BDG Game Login | ₹500 Bonus to Play & Win Real Cash"
click at [171, 108] on input "file" at bounding box center [170, 106] width 39 height 40
click at [167, 105] on input "file" at bounding box center [170, 106] width 39 height 40
type input "C:\fakepath\1719156288-bpfull.jpg"
click at [161, 158] on input "text" at bounding box center [225, 161] width 141 height 16
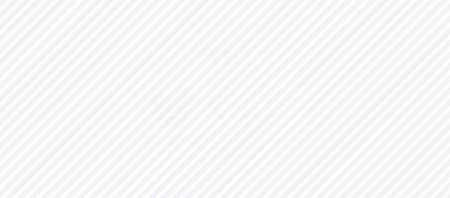
paste input "[URL][DOMAIN_NAME]"
type input "[URL][DOMAIN_NAME]"
click at [168, 181] on input "text" at bounding box center [225, 178] width 141 height 16
paste input "[URL][DOMAIN_NAME]"
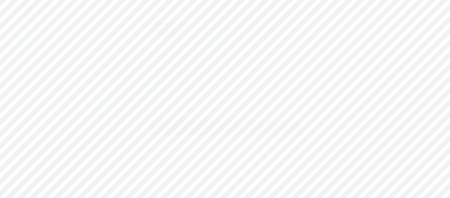
type input "[URL][DOMAIN_NAME]"
click at [247, 128] on button "get started" at bounding box center [225, 128] width 150 height 14
click at [336, 112] on div at bounding box center [227, 99] width 455 height 198
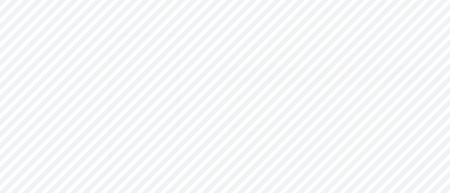
click at [382, 44] on div "Settings" at bounding box center [382, 48] width 23 height 13
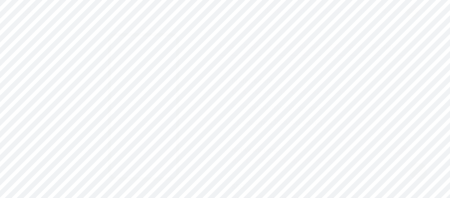
click at [238, 122] on span at bounding box center [234, 122] width 7 height 7
click at [243, 127] on input "bdggame2 .[DOMAIN_NAME]" at bounding box center [245, 129] width 5 height 5
radio input "true"
click at [241, 76] on input "text" at bounding box center [320, 81] width 176 height 14
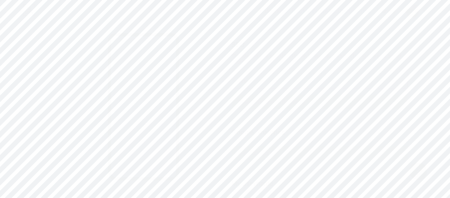
paste input "Daman Game Login / Register"
click at [290, 78] on input "Daman Game Login / Register" at bounding box center [320, 81] width 176 height 14
click at [313, 80] on input "Daman Game Login | Register" at bounding box center [320, 81] width 176 height 14
drag, startPoint x: 271, startPoint y: 81, endPoint x: 254, endPoint y: 108, distance: 32.0
click at [254, 108] on div "SEO Choose the title and description to appear on search engines and social pos…" at bounding box center [319, 74] width 177 height 87
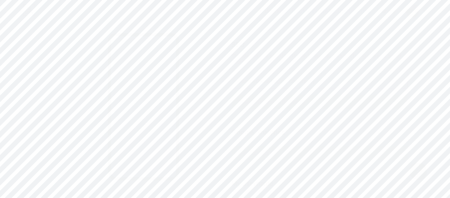
click at [270, 79] on input "Daman Game Login | Register ||" at bounding box center [320, 81] width 176 height 14
click at [272, 82] on input "Daman Game Login | Register ||" at bounding box center [320, 81] width 176 height 14
click at [314, 81] on input "BDG Game Login | Register ||" at bounding box center [320, 81] width 176 height 14
type input "BDG Game Login | Register || BDG Game Apk"
click at [241, 99] on input "text" at bounding box center [320, 102] width 176 height 14
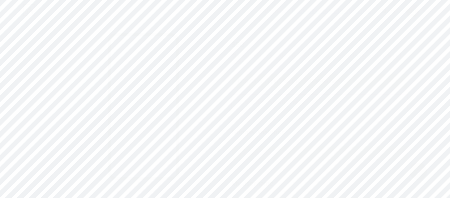
paste input "Daman Game Login / Register || Daman Game Apk. Daman Game is the Best gaming pl…"
click at [387, 102] on input "Daman Game Login / Register || Daman Game Apk. Daman Game is the Best gaming pl…" at bounding box center [320, 102] width 176 height 14
type input "BDG Game Login / Register || BDG Game Apk. BDG Game is the Best gaming platform…"
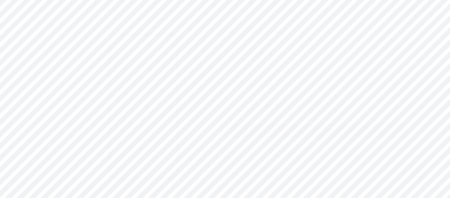
scroll to position [0, 0]
click at [300, 127] on button "Save" at bounding box center [319, 131] width 177 height 14
click at [275, 45] on div "Design" at bounding box center [278, 48] width 20 height 13
click at [374, 132] on div at bounding box center [382, 136] width 35 height 8
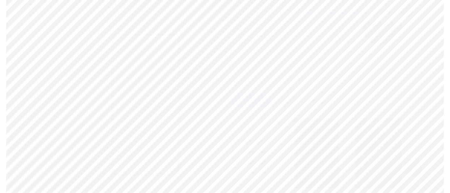
scroll to position [0, 0]
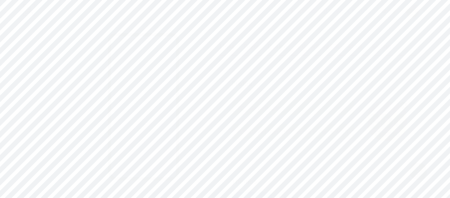
click at [228, 45] on div "Links" at bounding box center [227, 48] width 15 height 13
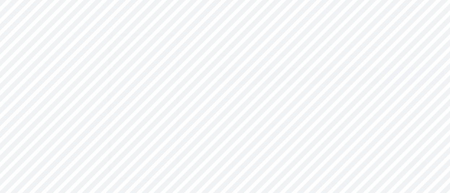
click at [390, 10] on div "Share" at bounding box center [389, 11] width 14 height 8
click at [335, 37] on div "Copy link" at bounding box center [328, 37] width 27 height 9
click at [425, 7] on div at bounding box center [416, 10] width 21 height 13
click at [350, 100] on li "Logout" at bounding box center [382, 102] width 90 height 20
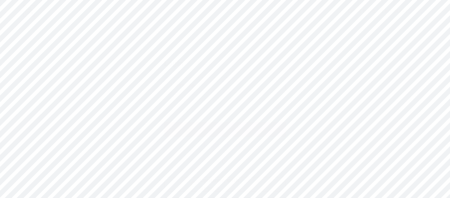
click at [236, 83] on input "text" at bounding box center [225, 85] width 121 height 14
paste input "[EMAIL_ADDRESS][DOMAIN_NAME]"
type input "[EMAIL_ADDRESS][DOMAIN_NAME]"
click at [197, 125] on button "Log In" at bounding box center [224, 129] width 121 height 14
click at [214, 97] on input "text" at bounding box center [249, 96] width 100 height 14
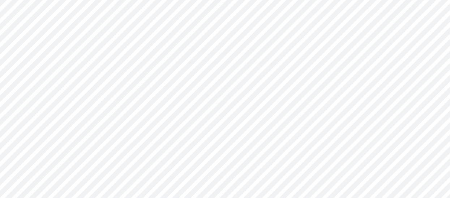
paste input "goa goa game"Andar Bahar""
type input "goa goa game"Andar Bahar""
click at [215, 118] on input "text" at bounding box center [249, 117] width 100 height 14
paste input "The official website for Goa Game is a vibrant digital hub for enthusiasts"
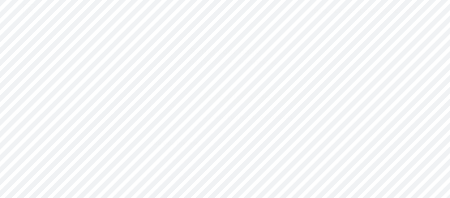
type input "The official website for Goa Game is a vibrant digital hub for enthusiasts."
click at [169, 107] on input "file" at bounding box center [170, 106] width 39 height 40
click at [169, 103] on input "file" at bounding box center [170, 106] width 39 height 40
type input "C:\fakepath\db63e1e50a1ea1a432ca29a02664c67ecf0215332591f5061dcae4804fd31c7a_20…"
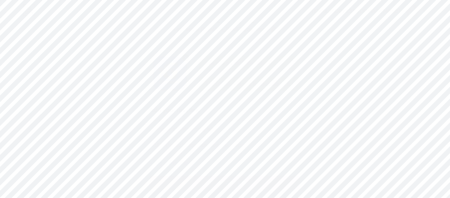
scroll to position [40, 0]
click at [164, 121] on input "text" at bounding box center [225, 121] width 141 height 16
paste input "[URL][DOMAIN_NAME]"
type input "[URL][DOMAIN_NAME]"
click at [162, 140] on input "text" at bounding box center [225, 137] width 141 height 16
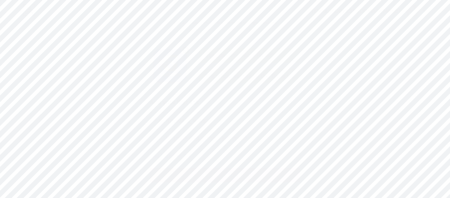
paste input "[URL][DOMAIN_NAME]"
type input "[URL][DOMAIN_NAME]"
click at [186, 172] on button "get started" at bounding box center [225, 175] width 150 height 14
click at [339, 111] on div at bounding box center [227, 99] width 455 height 198
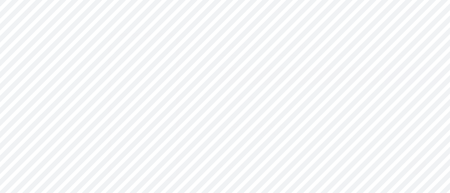
click at [390, 11] on div "Share" at bounding box center [389, 11] width 14 height 8
click at [429, 19] on div "Upgrade [DOMAIN_NAME]/goagam... [DOMAIN_NAME]/goagame3 Share Copy link [URL][DO…" at bounding box center [225, 11] width 450 height 22
click at [382, 44] on div "Settings" at bounding box center [382, 48] width 23 height 13
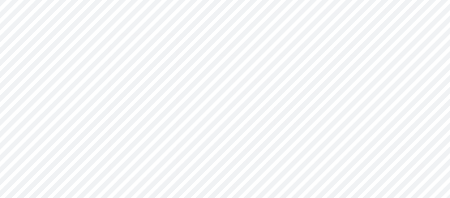
click at [236, 119] on span at bounding box center [234, 122] width 7 height 7
click at [243, 127] on input "goagame3 .[DOMAIN_NAME]" at bounding box center [245, 129] width 5 height 5
radio input "true"
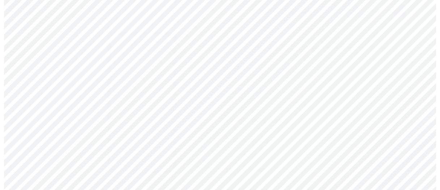
scroll to position [149, 0]
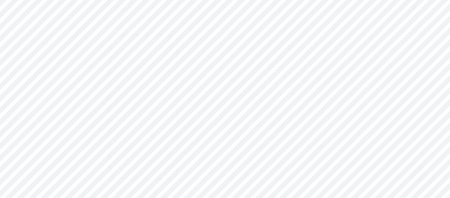
click at [244, 70] on input "text" at bounding box center [320, 74] width 176 height 14
click at [310, 74] on input "Goa Game - Goa Game Officeal" at bounding box center [320, 74] width 176 height 14
click at [315, 74] on input "Goa Game - [GEOGRAPHIC_DATA] Game Official" at bounding box center [320, 74] width 176 height 14
click at [358, 73] on input "Goa Game - Goa Game Official Website || Downlod" at bounding box center [320, 74] width 176 height 14
click at [369, 74] on input "Goa Game - Goa Game Official Website || Download" at bounding box center [320, 74] width 176 height 14
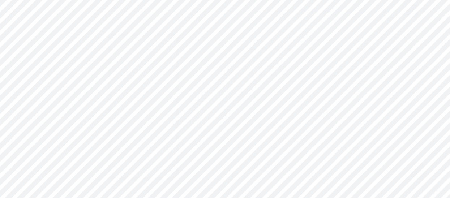
click at [369, 74] on input "Goa Game - Goa Game Official Website || Download" at bounding box center [320, 74] width 176 height 14
type input "Goa Game - Goa Game Official Website || Download The Apk"
click at [267, 95] on input "text" at bounding box center [320, 95] width 176 height 14
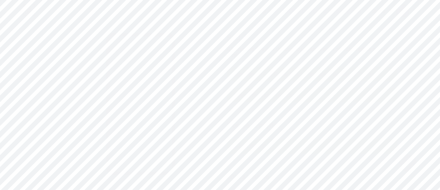
click at [191, 25] on div at bounding box center [99, 117] width 198 height 190
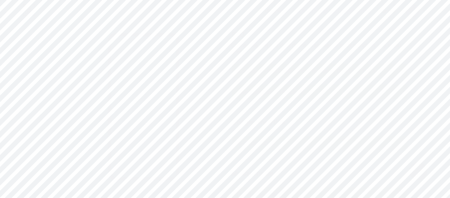
scroll to position [148, 0]
click at [260, 96] on input "text" at bounding box center [320, 96] width 176 height 14
paste input "Goa Game Download & win big ! Sign up to get ₹500 gift code. Explore` Goa games…"
type input "Goa Game Download & win big ! Sign up to get ₹500 gift code. Explore` Goa games…"
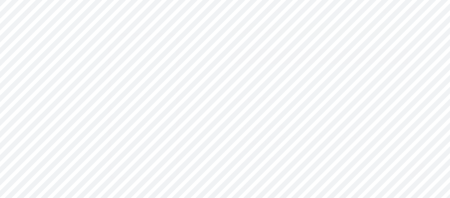
scroll to position [0, 0]
click at [324, 54] on span "Save" at bounding box center [320, 57] width 16 height 6
click at [279, 48] on div "Design" at bounding box center [278, 48] width 20 height 13
click at [370, 119] on img at bounding box center [382, 94] width 47 height 74
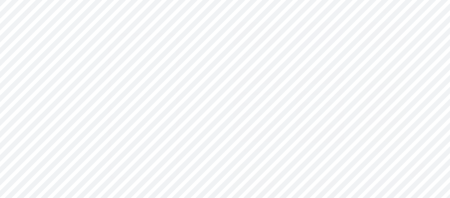
scroll to position [525, 0]
click at [246, 108] on div at bounding box center [256, 111] width 35 height 8
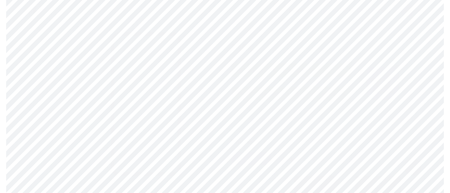
scroll to position [0, 0]
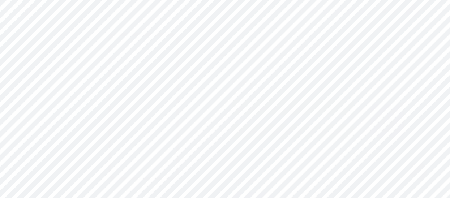
click at [227, 46] on div "Links" at bounding box center [227, 48] width 15 height 13
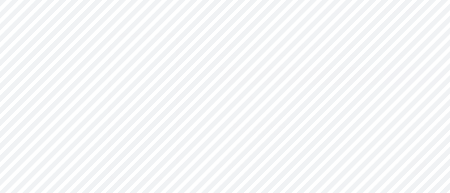
click at [387, 13] on div "Share" at bounding box center [389, 11] width 14 height 8
click at [318, 39] on div "Copy link" at bounding box center [328, 37] width 27 height 9
click at [426, 10] on icon at bounding box center [425, 11] width 4 height 3
click at [346, 100] on li "Logout" at bounding box center [382, 102] width 90 height 20
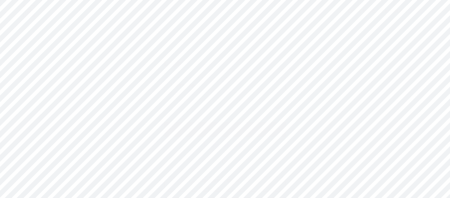
click at [181, 83] on input "text" at bounding box center [225, 85] width 121 height 14
paste input "[EMAIL_ADDRESS][DOMAIN_NAME]"
type input "[EMAIL_ADDRESS][DOMAIN_NAME]"
click at [276, 107] on icon at bounding box center [277, 106] width 6 height 5
click at [235, 130] on span "Log In" at bounding box center [224, 129] width 21 height 6
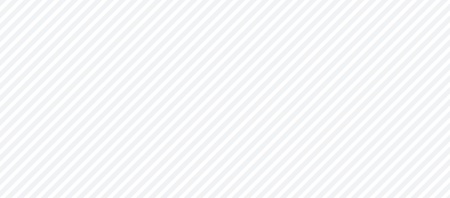
click at [222, 99] on input "text" at bounding box center [249, 96] width 100 height 14
click at [216, 98] on input "text" at bounding box center [249, 96] width 100 height 14
paste input "The official website for Goa Game"
click at [270, 97] on input "The official website for Goa Game" at bounding box center [249, 96] width 100 height 14
type input "The official website for Sikkim Game"
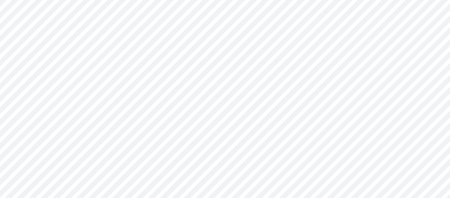
click at [227, 118] on input "text" at bounding box center [249, 117] width 100 height 14
paste input "Goa Game Download & win big ! Sign up to get ₹500 gift code."
type input "Sikkim Game Download & win big ! Sign up to get ₹500 gift code."
click at [159, 120] on input "text" at bounding box center [225, 121] width 141 height 16
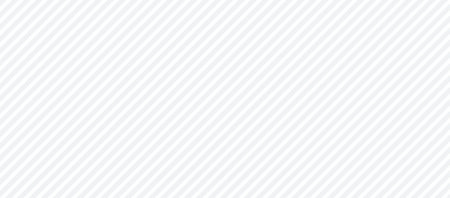
paste input "[URL][DOMAIN_NAME]"
type input "[URL][DOMAIN_NAME]"
click at [163, 140] on input "text" at bounding box center [225, 137] width 141 height 16
paste input "[URL][DOMAIN_NAME]"
type input "[URL][DOMAIN_NAME]"
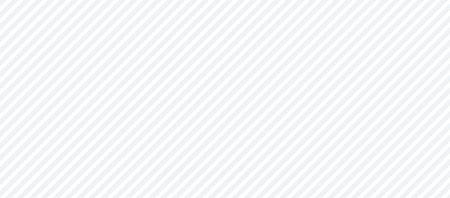
click at [169, 66] on input "file" at bounding box center [170, 66] width 39 height 40
type input "C:\fakepath\de86296626954a72b93f2778c06618dd.webp"
click at [216, 125] on span "get started" at bounding box center [225, 128] width 43 height 6
click at [334, 148] on div at bounding box center [227, 99] width 455 height 198
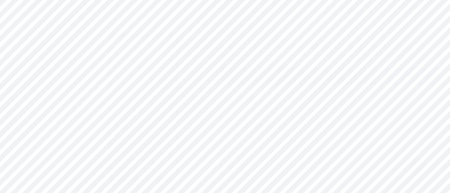
click at [379, 46] on div "Settings" at bounding box center [382, 48] width 23 height 13
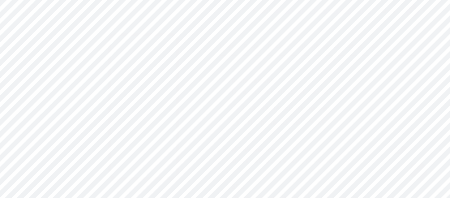
click at [239, 123] on span at bounding box center [234, 122] width 7 height 7
click at [243, 127] on input "sikkimgamee .[DOMAIN_NAME]" at bounding box center [245, 129] width 5 height 5
radio input "true"
click at [256, 88] on input "text" at bounding box center [320, 85] width 176 height 14
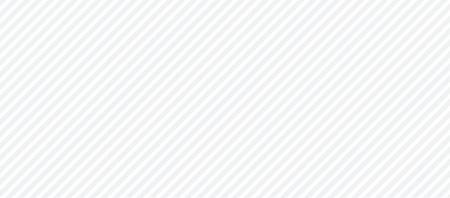
click at [339, 84] on input "Sikkim Game Login - Apk DownLoad For android" at bounding box center [320, 85] width 176 height 14
type input "Sikkim Game Login - Apk DownLoad For Android"
click at [248, 103] on input "text" at bounding box center [320, 106] width 176 height 14
paste input "Sikkim Game is your way to become rich, Sikkim Game offers multiple bonuses and…"
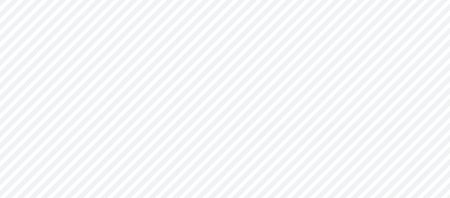
type input "Sikkim Game is your way to become rich, Sikkim Game offers multiple bonuses and…"
click at [299, 134] on button "Save" at bounding box center [319, 132] width 177 height 14
click at [281, 46] on div "Design" at bounding box center [278, 48] width 20 height 13
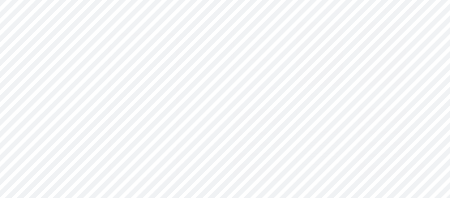
click at [372, 134] on div at bounding box center [382, 138] width 35 height 8
click at [226, 44] on div "Links" at bounding box center [227, 48] width 15 height 13
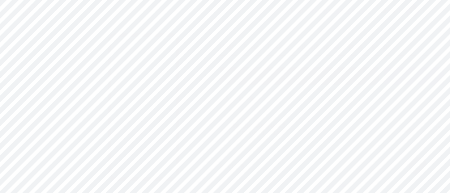
click at [391, 8] on div "Share" at bounding box center [389, 11] width 14 height 8
click at [330, 35] on div "Copy link" at bounding box center [328, 37] width 27 height 9
click at [425, 8] on div at bounding box center [416, 10] width 21 height 13
click at [351, 99] on li "Logout" at bounding box center [382, 102] width 90 height 20
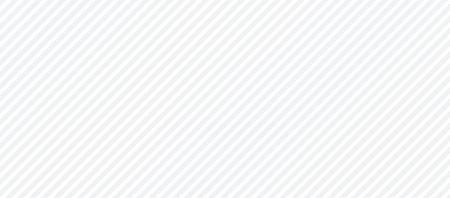
click at [184, 79] on input "text" at bounding box center [225, 85] width 121 height 14
paste input "[EMAIL_ADDRESS][DOMAIN_NAME]"
type input "[EMAIL_ADDRESS][DOMAIN_NAME]"
click at [276, 106] on icon at bounding box center [277, 106] width 7 height 5
click at [230, 126] on span "Log In" at bounding box center [224, 129] width 21 height 6
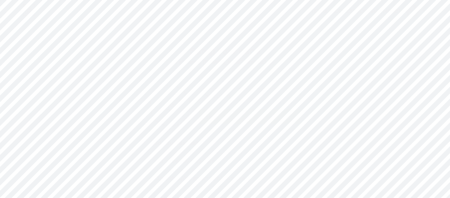
click at [215, 92] on input "text" at bounding box center [249, 96] width 100 height 14
type input "[DATE] Luck Login"
click at [213, 114] on input "text" at bounding box center [249, 117] width 100 height 14
paste input "Inspired by the popular Sikkim Game platform,"
type input "Inspired by the popular [DATE] Luck platform"
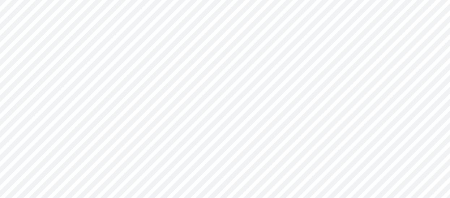
click at [168, 106] on input "file" at bounding box center [170, 106] width 39 height 40
type input "C:\fakepath\DALL·E [DATE] 11.51.16 - A unique and royal logo for 'Raja Luck'. T…"
click at [184, 90] on circle at bounding box center [186, 91] width 8 height 8
click at [174, 103] on input "file" at bounding box center [170, 106] width 39 height 40
type input "C:\fakepath\unnamed (1).png"
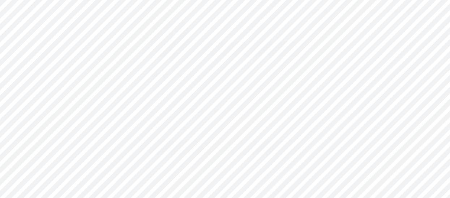
scroll to position [68, 0]
click at [174, 92] on input "text" at bounding box center [225, 93] width 141 height 16
paste input "[URL][DOMAIN_NAME]"
type input "[URL][DOMAIN_NAME]"
click at [173, 112] on input "text" at bounding box center [225, 110] width 141 height 16
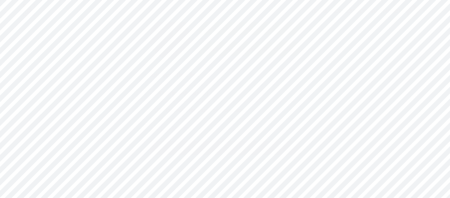
paste input "[URL][DOMAIN_NAME]"
type input "[URL][DOMAIN_NAME]"
click at [190, 143] on button "get started" at bounding box center [225, 148] width 150 height 14
click at [343, 103] on div at bounding box center [227, 99] width 455 height 198
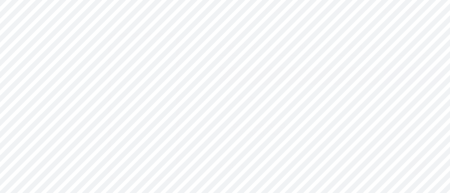
click at [281, 48] on div "Design" at bounding box center [278, 48] width 20 height 13
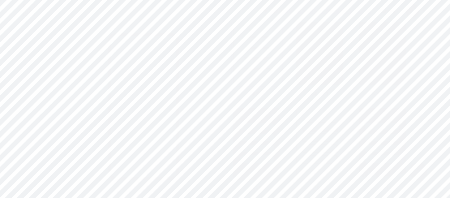
scroll to position [203, 0]
click at [361, 155] on div at bounding box center [382, 135] width 47 height 57
click at [389, 13] on div "Share" at bounding box center [389, 11] width 14 height 8
click at [334, 37] on div "Copy link" at bounding box center [328, 37] width 27 height 9
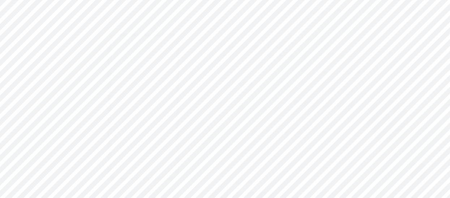
click at [425, 8] on div at bounding box center [416, 10] width 21 height 13
click at [351, 102] on li "Logout" at bounding box center [382, 102] width 90 height 20
click at [185, 82] on input "text" at bounding box center [225, 85] width 121 height 14
paste input "[EMAIL_ADDRESS][DOMAIN_NAME]"
type input "[EMAIL_ADDRESS][DOMAIN_NAME]"
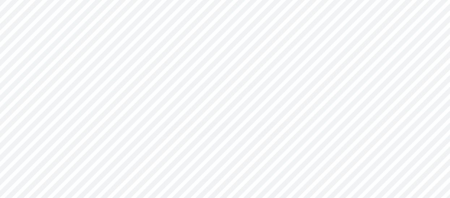
click at [202, 126] on button "Log In" at bounding box center [224, 129] width 121 height 14
click at [215, 91] on input "text" at bounding box center [249, 96] width 100 height 14
type input "Diu Win Login"
click at [213, 117] on input "text" at bounding box center [249, 117] width 100 height 14
paste input "Diuwin is a an online platform for colour prediction games."
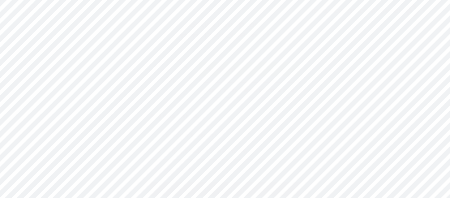
scroll to position [27, 0]
type input "Diuwin is a an online platform for colour prediction games."
click at [172, 132] on input "text" at bounding box center [225, 134] width 141 height 16
click at [166, 80] on input "file" at bounding box center [170, 79] width 39 height 40
type input "C:\fakepath\680b71f83683d6_70959140.jpg"
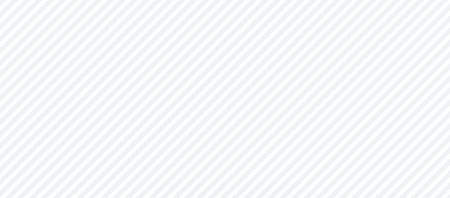
click at [175, 134] on input "text" at bounding box center [225, 134] width 141 height 16
click at [177, 135] on input "text" at bounding box center [225, 134] width 141 height 16
paste input "[URL][DOMAIN_NAME]"
type input "[URL][DOMAIN_NAME]"
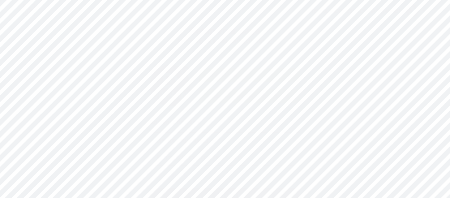
click at [166, 156] on input "text" at bounding box center [225, 157] width 141 height 16
paste input "[URL][DOMAIN_NAME]"
type input "[URL][DOMAIN_NAME]"
click at [212, 129] on span "get started" at bounding box center [225, 128] width 43 height 6
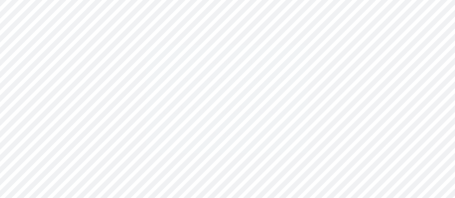
click at [361, 114] on div at bounding box center [227, 99] width 455 height 198
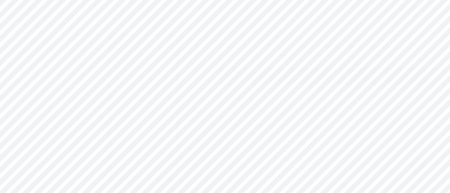
click at [386, 45] on div "Settings" at bounding box center [382, 48] width 23 height 13
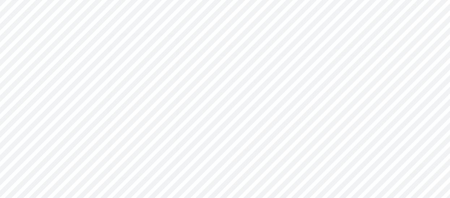
click at [239, 121] on span at bounding box center [234, 122] width 7 height 7
click at [243, 127] on input "diuwin1 .[DOMAIN_NAME]" at bounding box center [245, 129] width 5 height 5
radio input "true"
click at [254, 128] on input "text" at bounding box center [320, 127] width 176 height 14
